Goal: Information Seeking & Learning: Find contact information

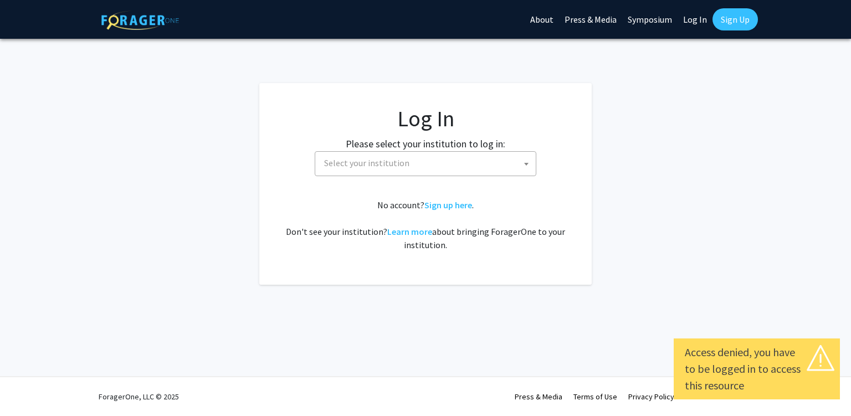
select select
click at [422, 156] on span "Select your institution" at bounding box center [428, 163] width 216 height 23
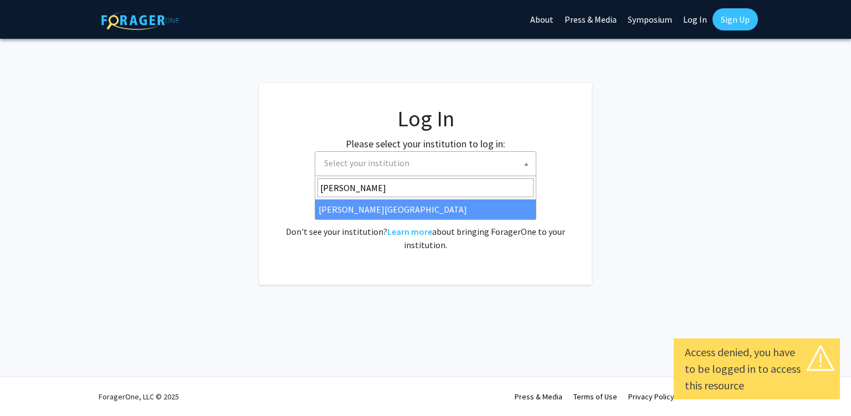
type input "[PERSON_NAME]"
select select "24"
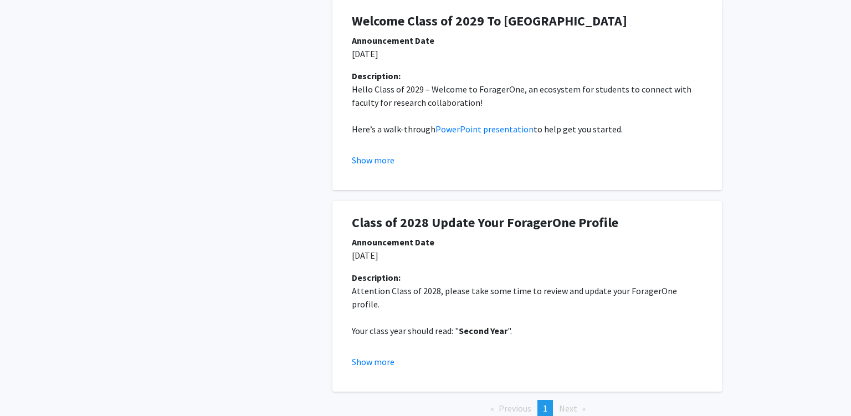
scroll to position [324, 0]
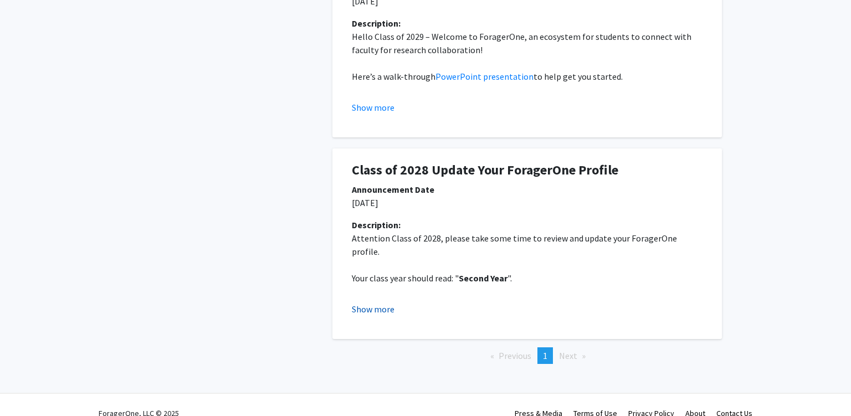
click at [376, 303] on button "Show more" at bounding box center [373, 309] width 43 height 13
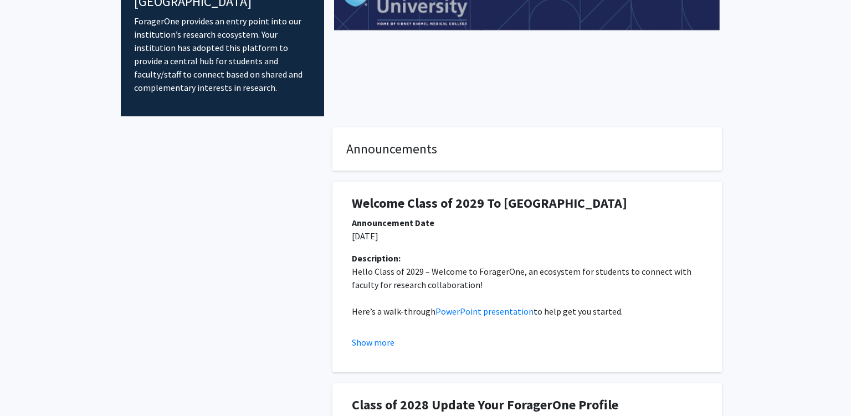
scroll to position [0, 0]
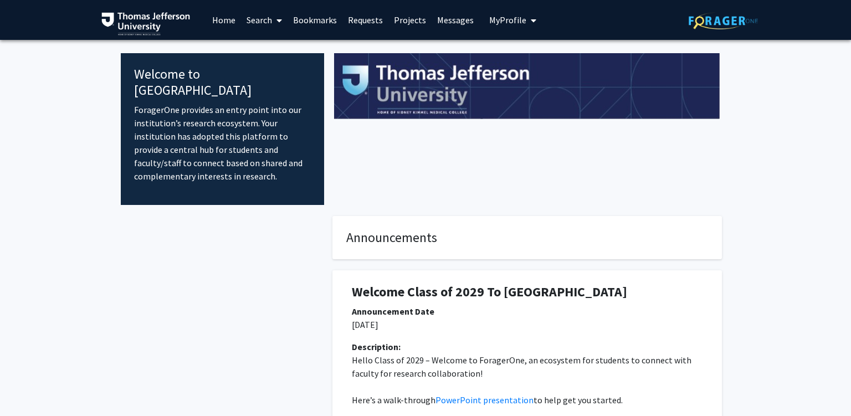
click at [253, 24] on link "Search" at bounding box center [264, 20] width 47 height 39
click at [288, 59] on span "Faculty/Staff" at bounding box center [281, 51] width 81 height 22
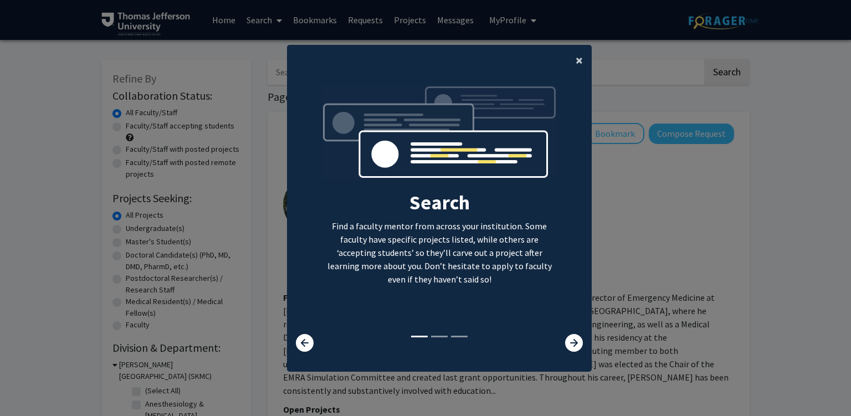
click at [580, 64] on span "×" at bounding box center [579, 60] width 7 height 17
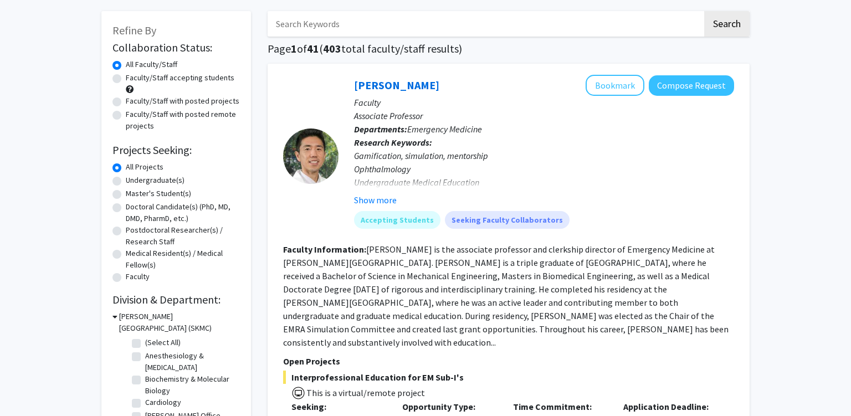
scroll to position [198, 0]
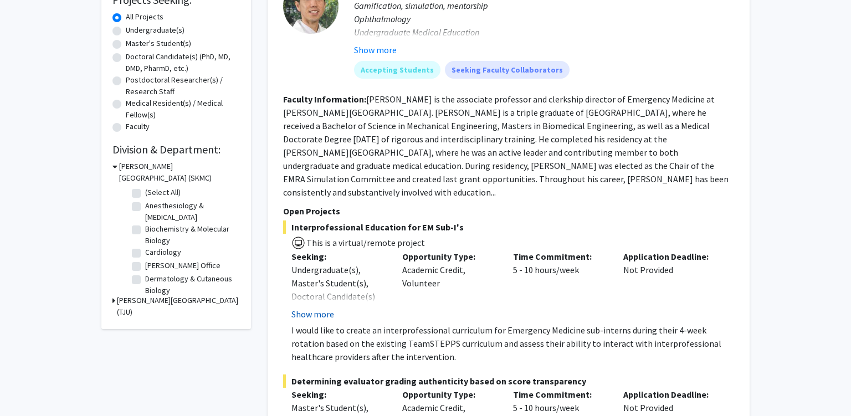
click at [325, 308] on button "Show more" at bounding box center [312, 314] width 43 height 13
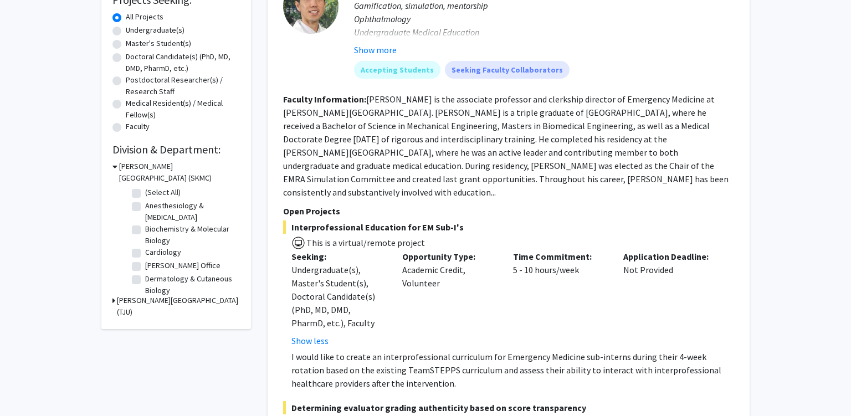
scroll to position [258, 0]
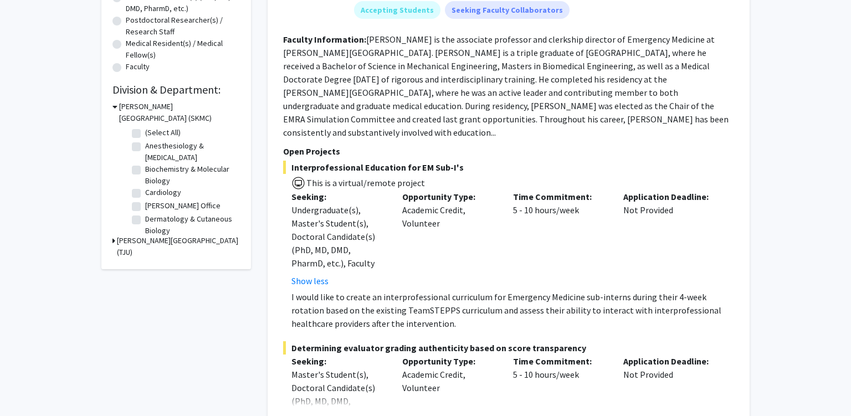
click at [513, 196] on div "Time Commitment: 5 - 10 hours/week" at bounding box center [560, 239] width 111 height 98
drag, startPoint x: 513, startPoint y: 196, endPoint x: 553, endPoint y: 199, distance: 40.6
click at [553, 199] on div "Time Commitment: 5 - 10 hours/week" at bounding box center [560, 239] width 111 height 98
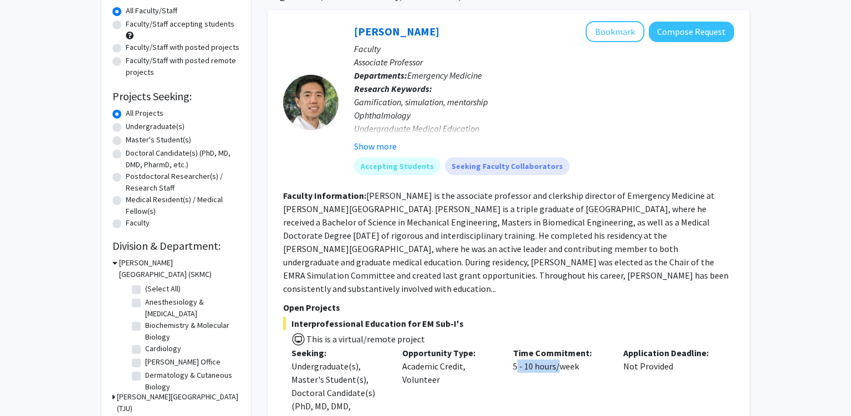
scroll to position [121, 0]
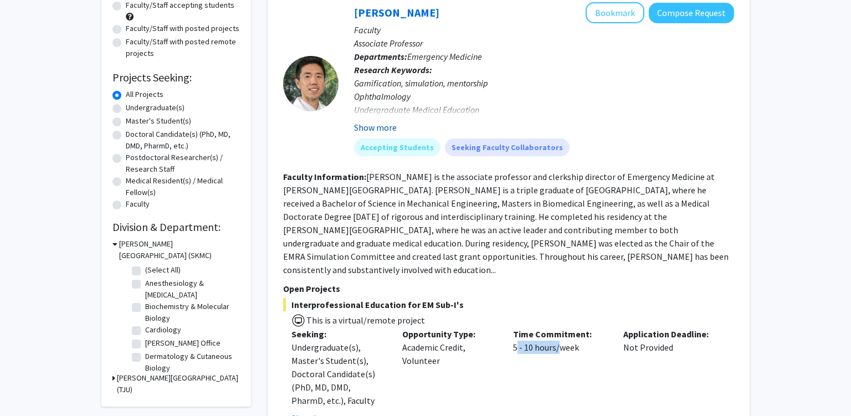
click at [376, 129] on button "Show more" at bounding box center [375, 127] width 43 height 13
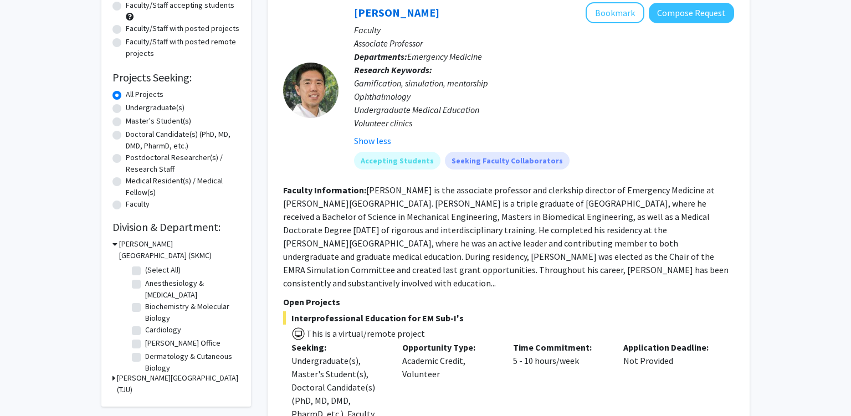
click at [371, 107] on div "Gamification, simulation, mentorship Ophthalmology Undergraduate Medical Educat…" at bounding box center [544, 102] width 380 height 53
click at [368, 105] on div "Gamification, simulation, mentorship Ophthalmology Undergraduate Medical Educat…" at bounding box center [544, 102] width 380 height 53
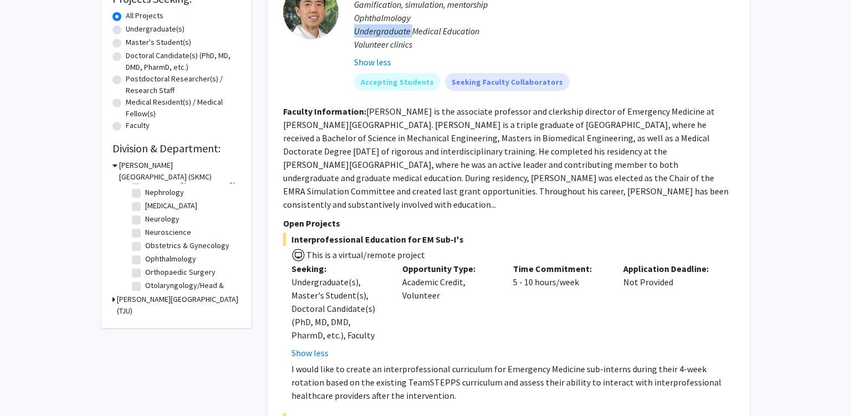
scroll to position [284, 0]
click at [145, 259] on label "Ophthalmology" at bounding box center [170, 259] width 51 height 12
click at [145, 259] on input "Ophthalmology" at bounding box center [148, 256] width 7 height 7
checkbox input "true"
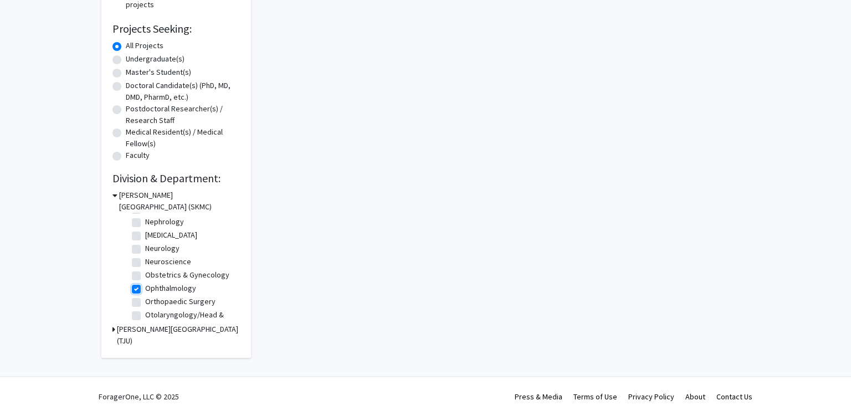
checkbox input "true"
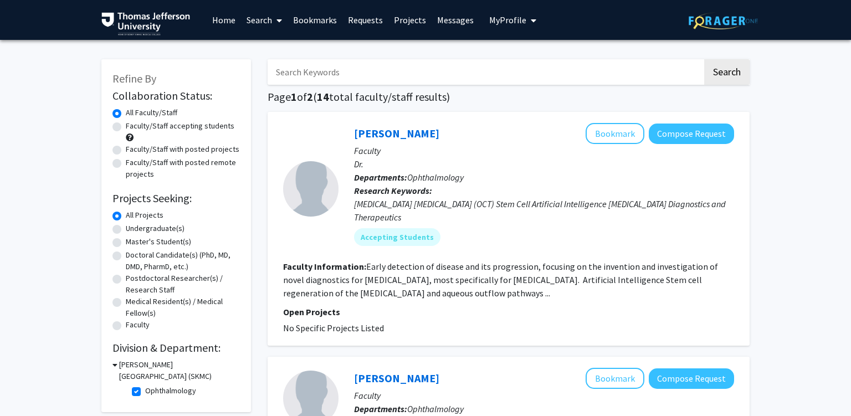
scroll to position [39, 0]
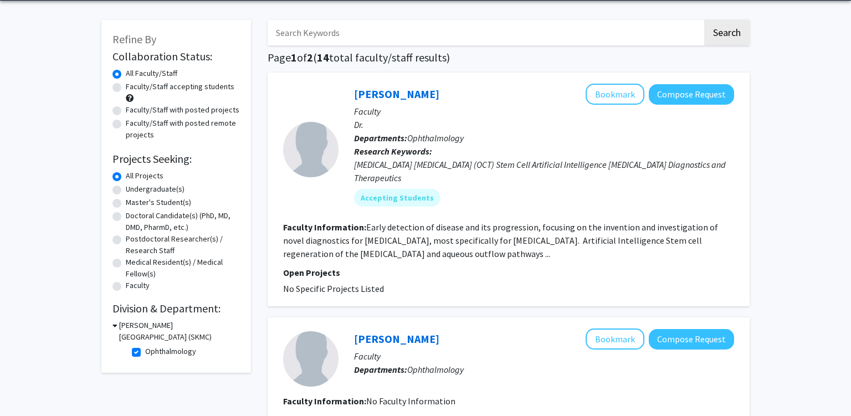
click at [429, 139] on span "Ophthalmology" at bounding box center [435, 137] width 57 height 11
click at [453, 146] on p "Research Keywords: [MEDICAL_DATA] [MEDICAL_DATA] (OCT) Stem Cell Artificial Int…" at bounding box center [544, 165] width 380 height 40
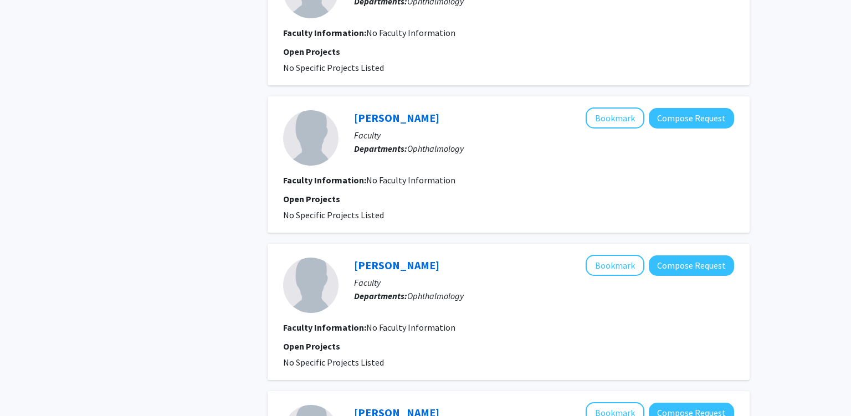
scroll to position [996, 0]
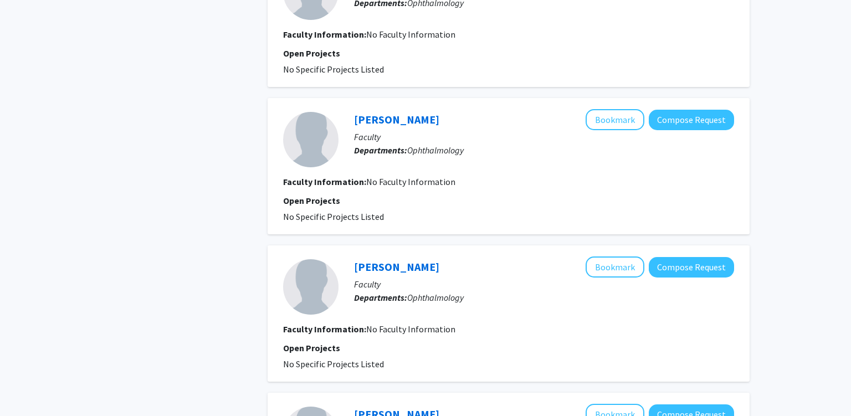
click at [386, 324] on span "No Faculty Information" at bounding box center [410, 329] width 89 height 11
drag, startPoint x: 386, startPoint y: 323, endPoint x: 451, endPoint y: 334, distance: 65.7
click at [451, 334] on fg-search-faculty "[PERSON_NAME] Bookmark Compose Request Faculty Departments: Ophthalmology Facul…" at bounding box center [508, 314] width 451 height 114
click at [470, 335] on fg-search-faculty "[PERSON_NAME] Bookmark Compose Request Faculty Departments: Ophthalmology Facul…" at bounding box center [508, 314] width 451 height 114
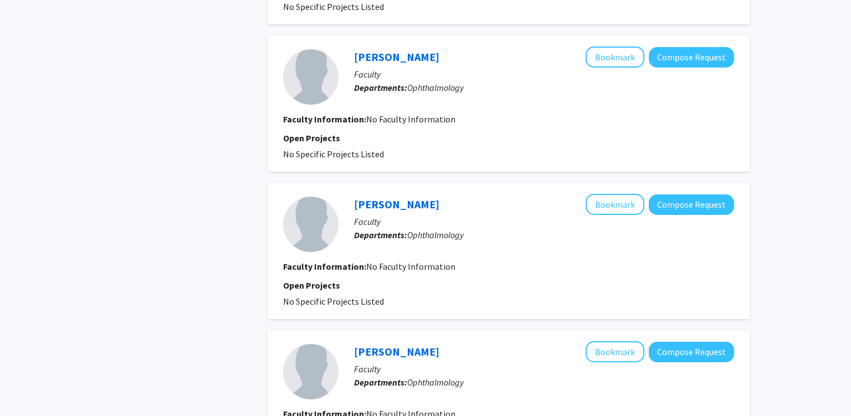
scroll to position [1058, 0]
click at [403, 203] on link "[PERSON_NAME]" at bounding box center [396, 205] width 85 height 14
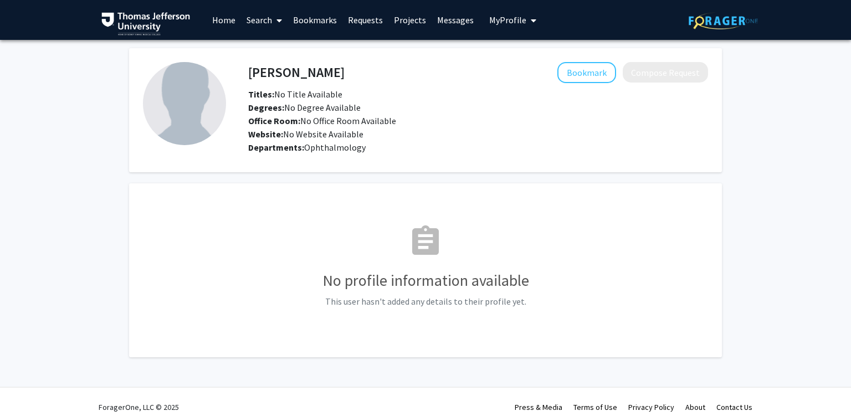
scroll to position [9, 0]
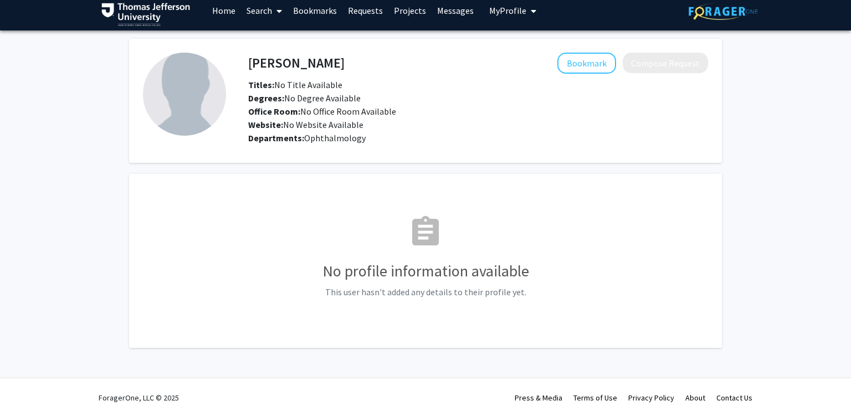
click at [315, 140] on span "Ophthalmology" at bounding box center [335, 137] width 62 height 11
click at [323, 136] on span "Ophthalmology" at bounding box center [335, 137] width 62 height 11
click at [311, 68] on h4 "[PERSON_NAME]" at bounding box center [296, 63] width 96 height 21
